Goal: Communication & Community: Answer question/provide support

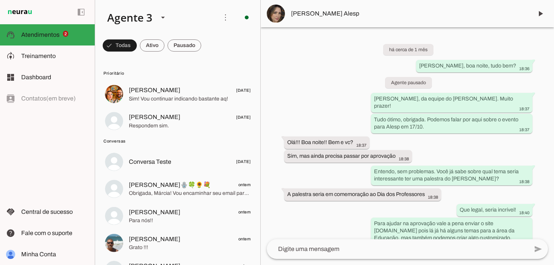
scroll to position [1, 0]
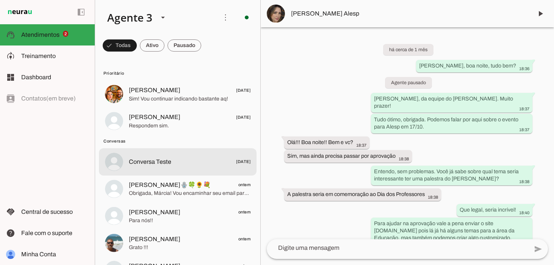
click at [172, 162] on span "Conversa Teste [DATE]" at bounding box center [190, 161] width 122 height 9
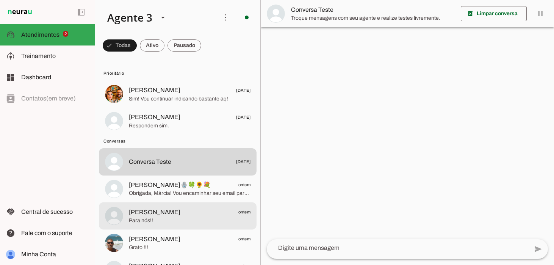
click at [171, 219] on span "Para nós!!" at bounding box center [190, 221] width 122 height 8
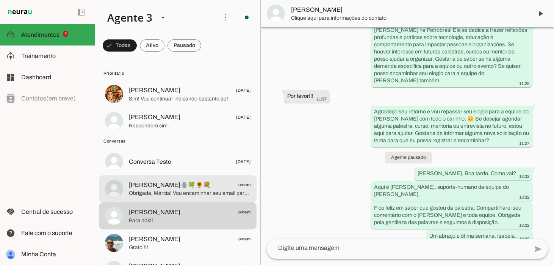
click at [186, 192] on span "Obrigada, Márcia! Vou encaminhar seu email para a equipe humana do [PERSON_NAME…" at bounding box center [190, 194] width 122 height 8
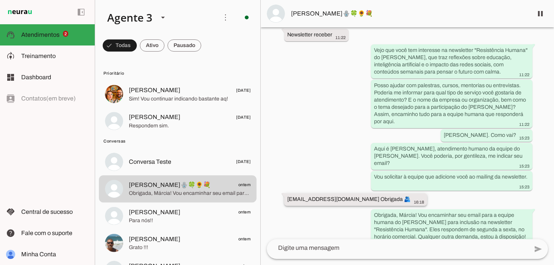
scroll to position [184, 0]
drag, startPoint x: 284, startPoint y: 182, endPoint x: 373, endPoint y: 183, distance: 89.1
click at [373, 183] on div "Agente ativado há cerca de 24 horas Olá, tudo bem? Vim pelo site do [GEOGRAPHIC…" at bounding box center [408, 133] width 294 height 212
click at [343, 82] on div "Agente ativado há cerca de 24 horas Olá, tudo bem? Vim pelo site do [GEOGRAPHIC…" at bounding box center [408, 133] width 294 height 212
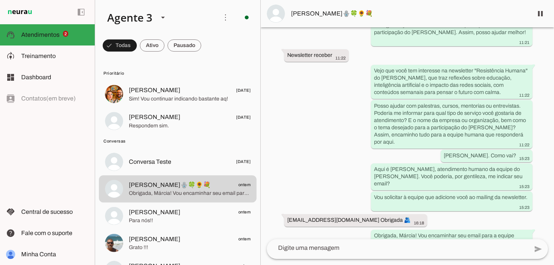
scroll to position [166, 0]
